Goal: Task Accomplishment & Management: Manage account settings

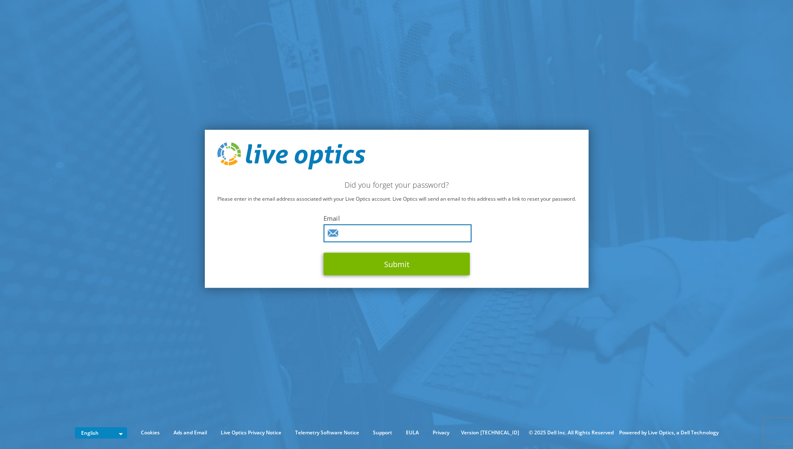
click at [353, 237] on input "text" at bounding box center [398, 234] width 148 height 18
type input "pierre.vandenheijkant@xixo.nl"
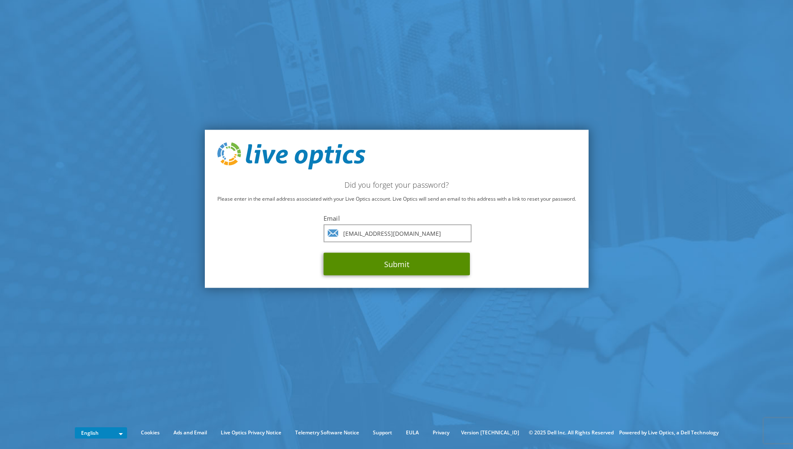
click at [363, 263] on button "Submit" at bounding box center [397, 264] width 146 height 23
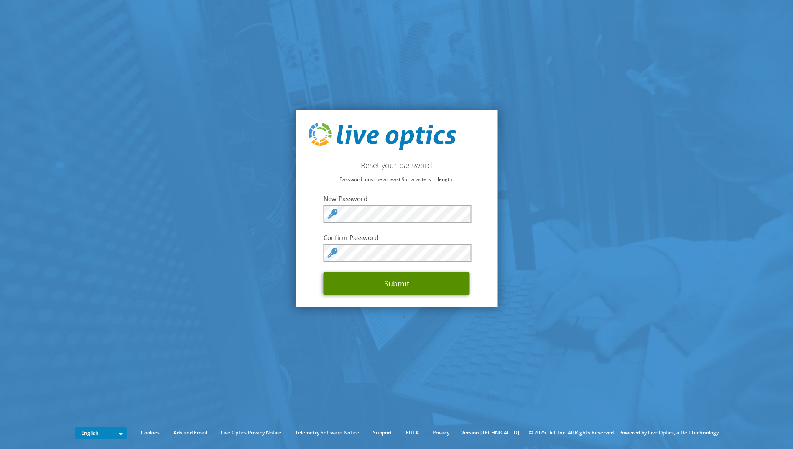
click at [385, 286] on button "Submit" at bounding box center [397, 283] width 146 height 23
